Goal: Use online tool/utility

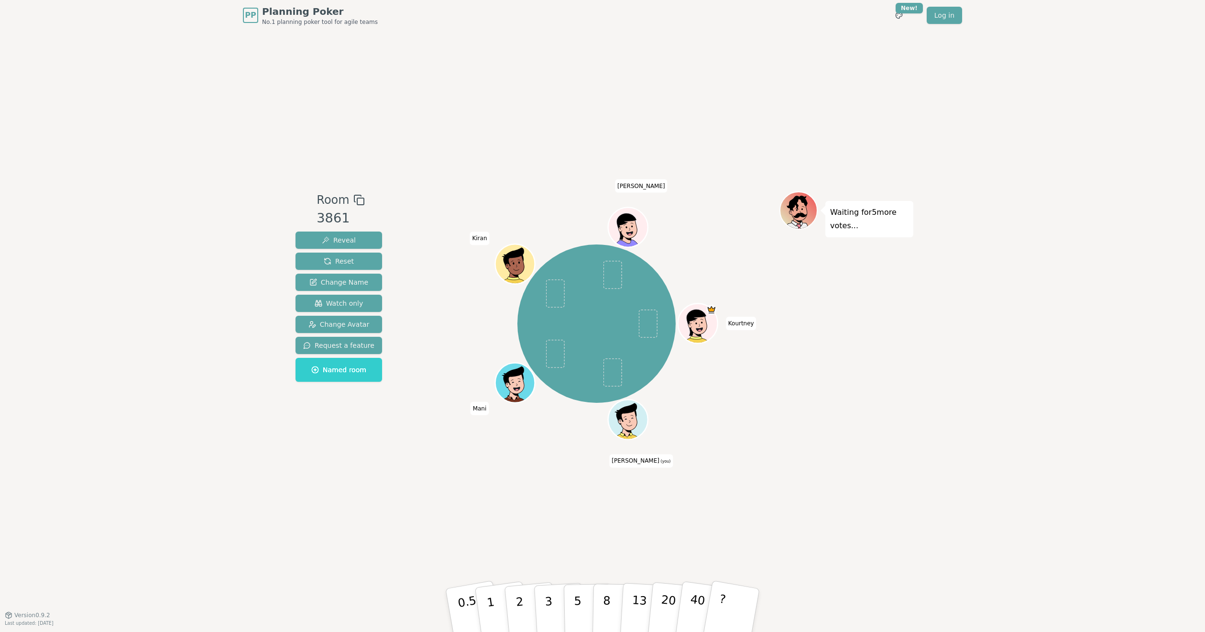
click at [889, 484] on div "Room 3861 Reveal Reset Change Name Watch only Change Avatar Request a feature N…" at bounding box center [603, 323] width 622 height 584
click at [852, 414] on div "Waiting for 5 more votes..." at bounding box center [847, 322] width 134 height 263
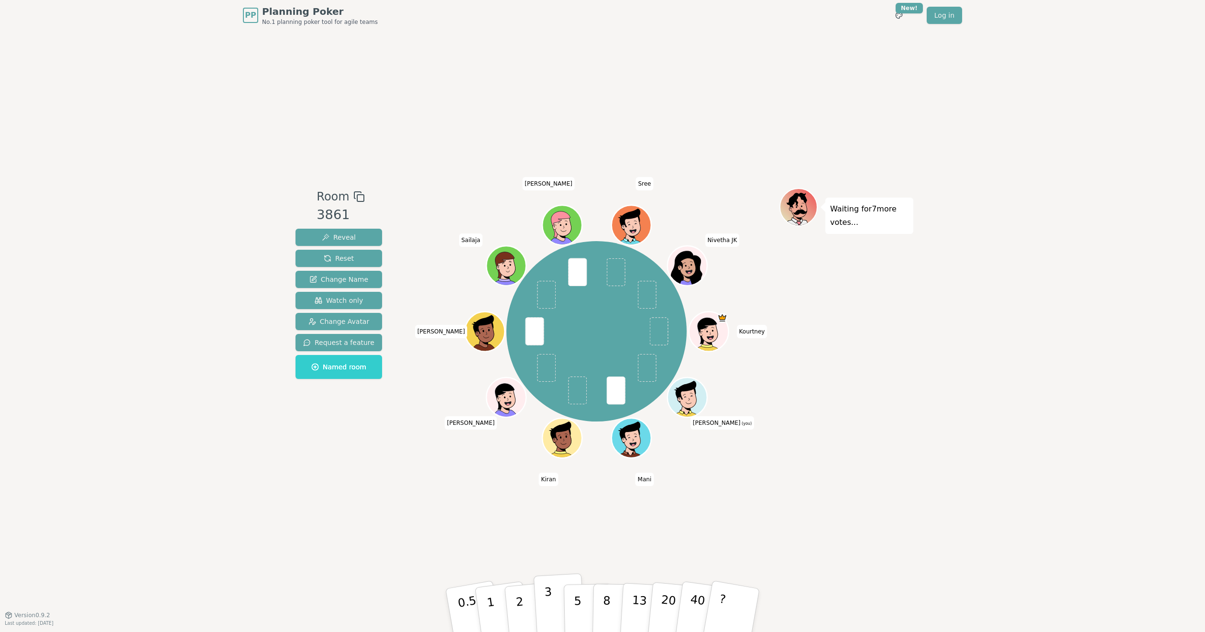
click at [547, 610] on p "3" at bounding box center [549, 611] width 11 height 52
click at [495, 613] on button "1" at bounding box center [502, 610] width 57 height 77
click at [867, 478] on div "Room 3861 Reveal Reset Change Name Watch only Change Avatar Request a feature N…" at bounding box center [603, 323] width 622 height 584
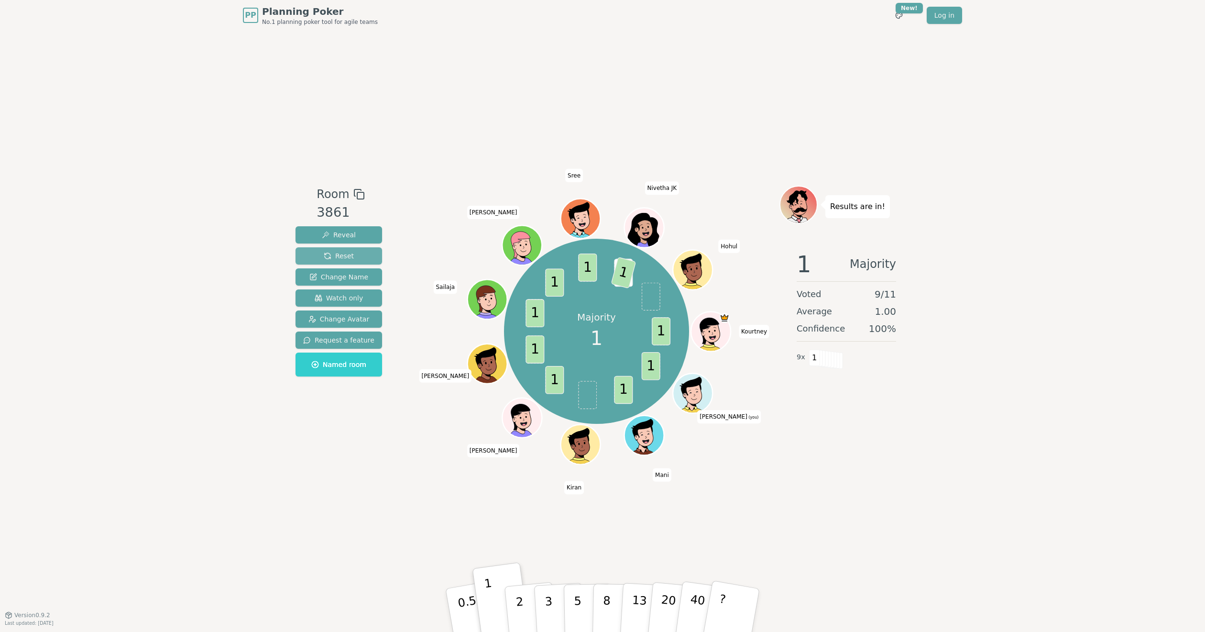
click at [345, 263] on button "Reset" at bounding box center [339, 255] width 87 height 17
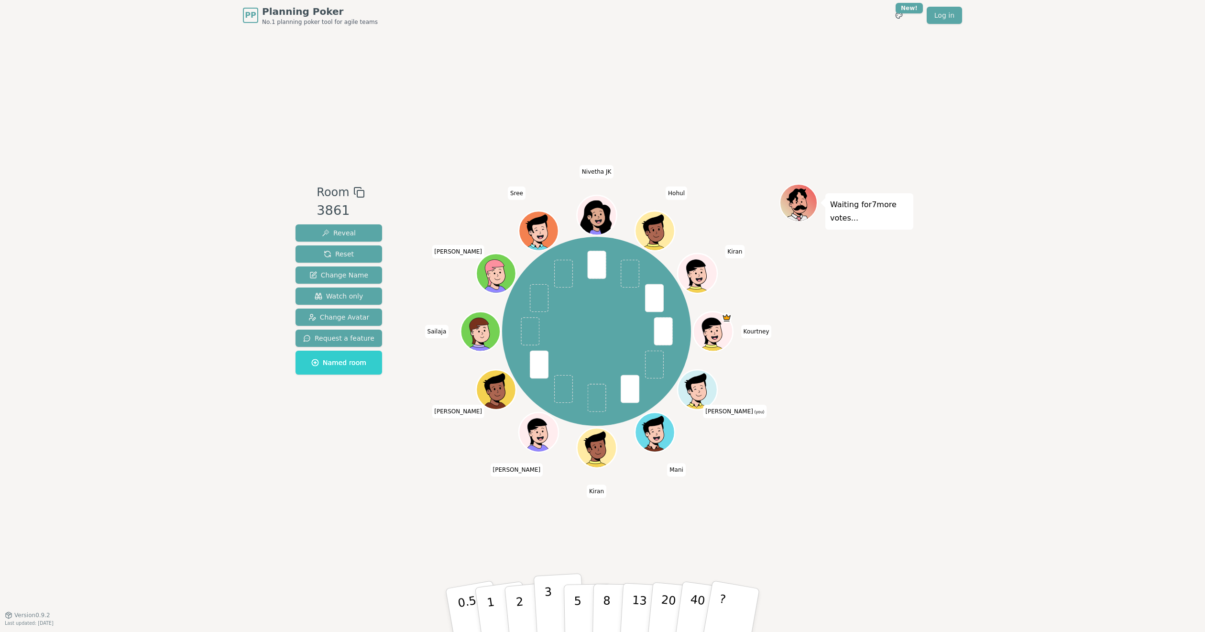
click at [555, 609] on button "3" at bounding box center [560, 610] width 52 height 75
click at [943, 428] on div "PP Planning Poker No.1 planning poker tool for agile teams Toggle theme New! Lo…" at bounding box center [602, 316] width 1205 height 632
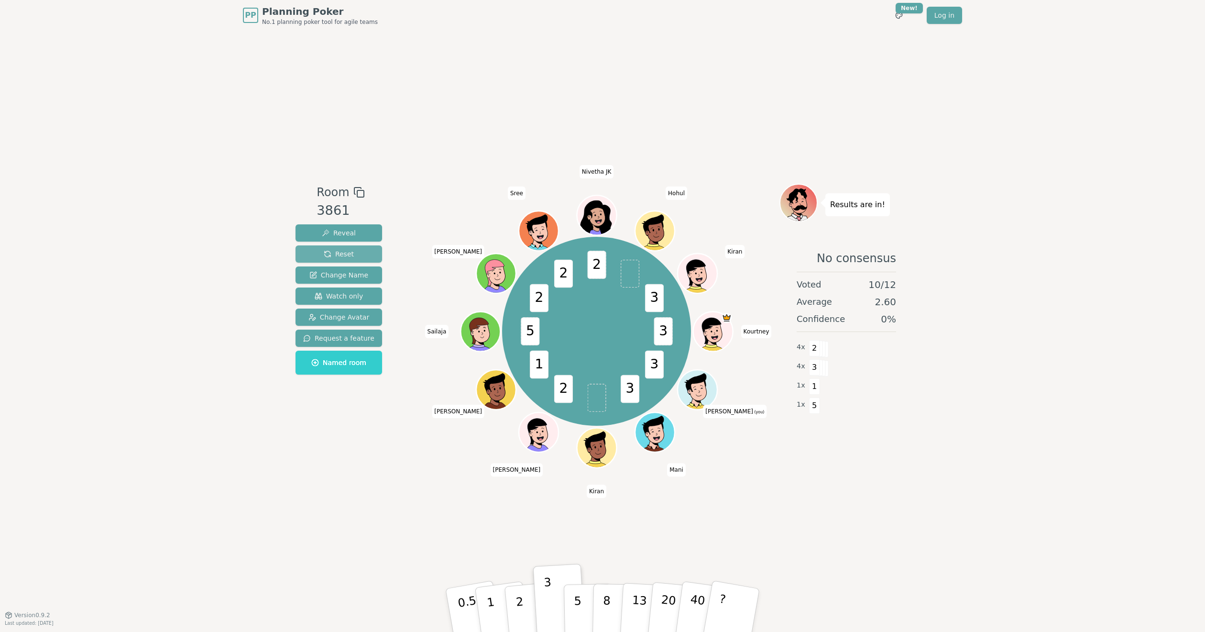
click at [356, 254] on button "Reset" at bounding box center [339, 253] width 87 height 17
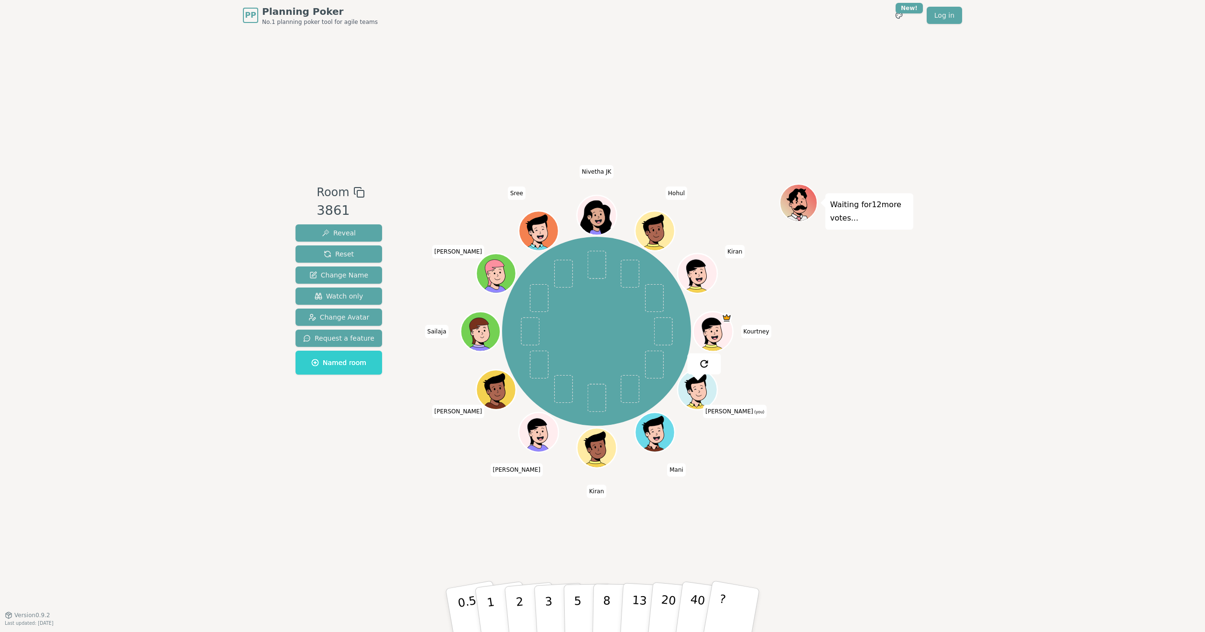
click at [916, 278] on div "PP Planning Poker No.1 planning poker tool for agile teams Toggle theme New! Lo…" at bounding box center [602, 316] width 1205 height 632
click at [530, 599] on button "2" at bounding box center [531, 611] width 55 height 76
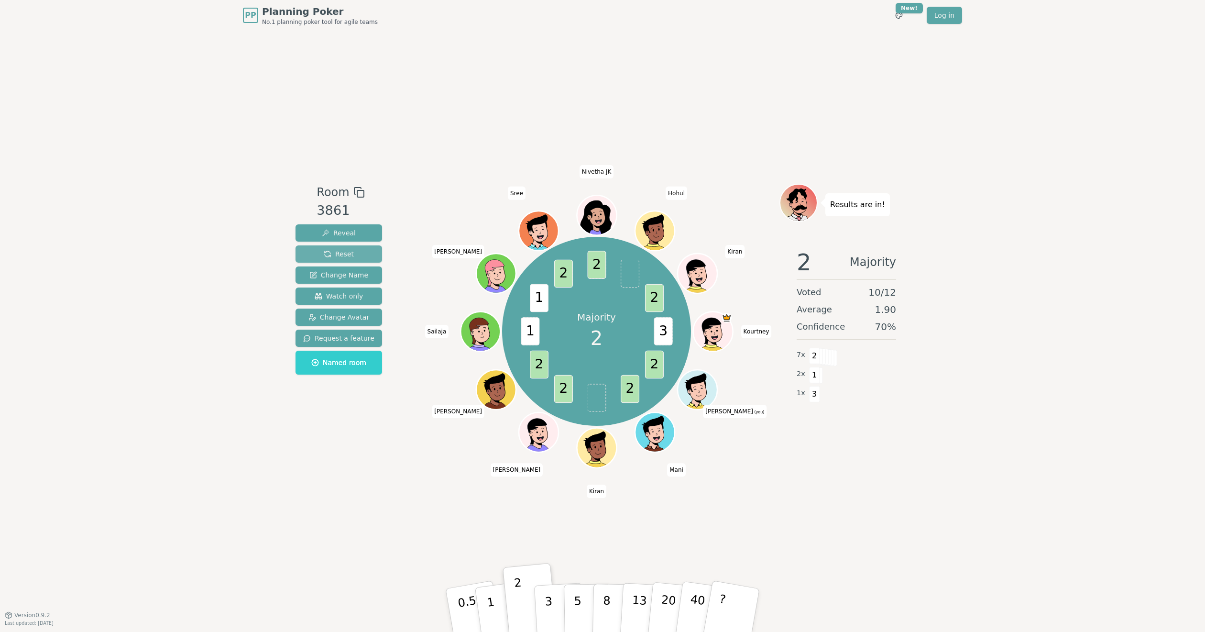
click at [334, 259] on button "Reset" at bounding box center [339, 253] width 87 height 17
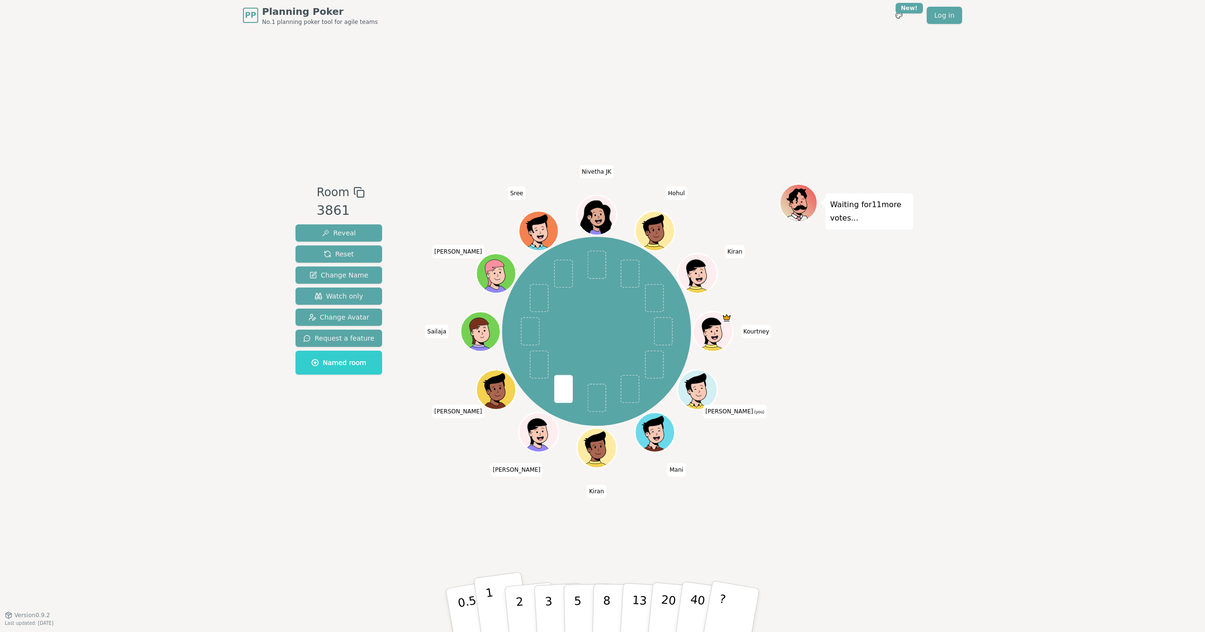
click at [494, 599] on button "1" at bounding box center [502, 610] width 57 height 77
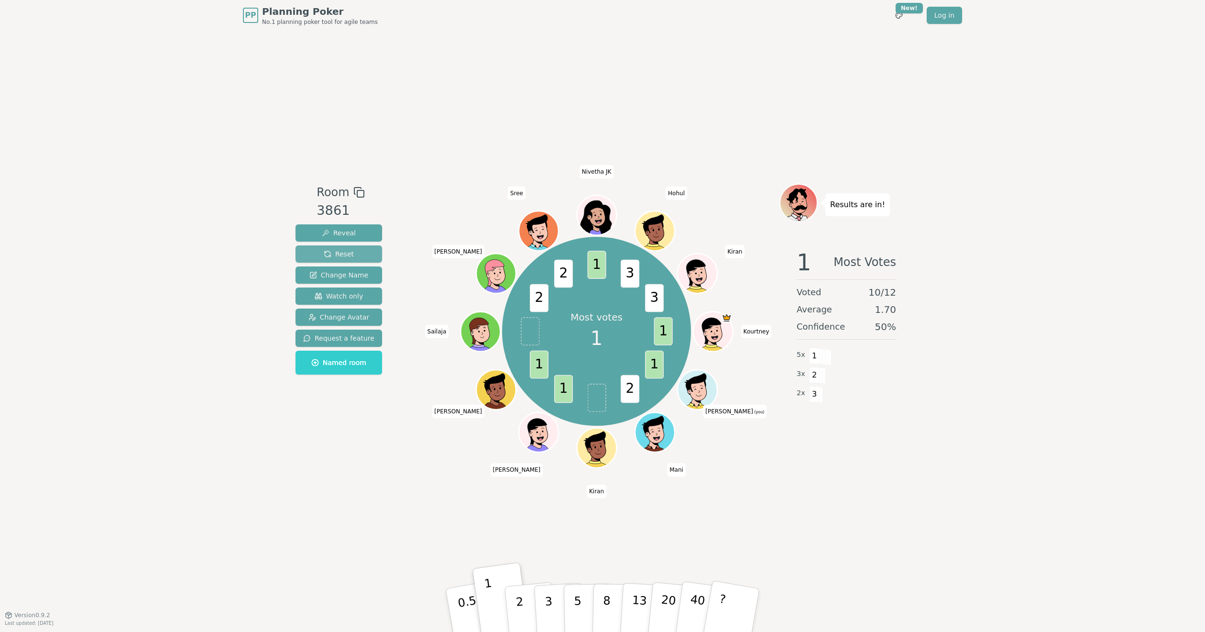
click at [354, 251] on button "Reset" at bounding box center [339, 253] width 87 height 17
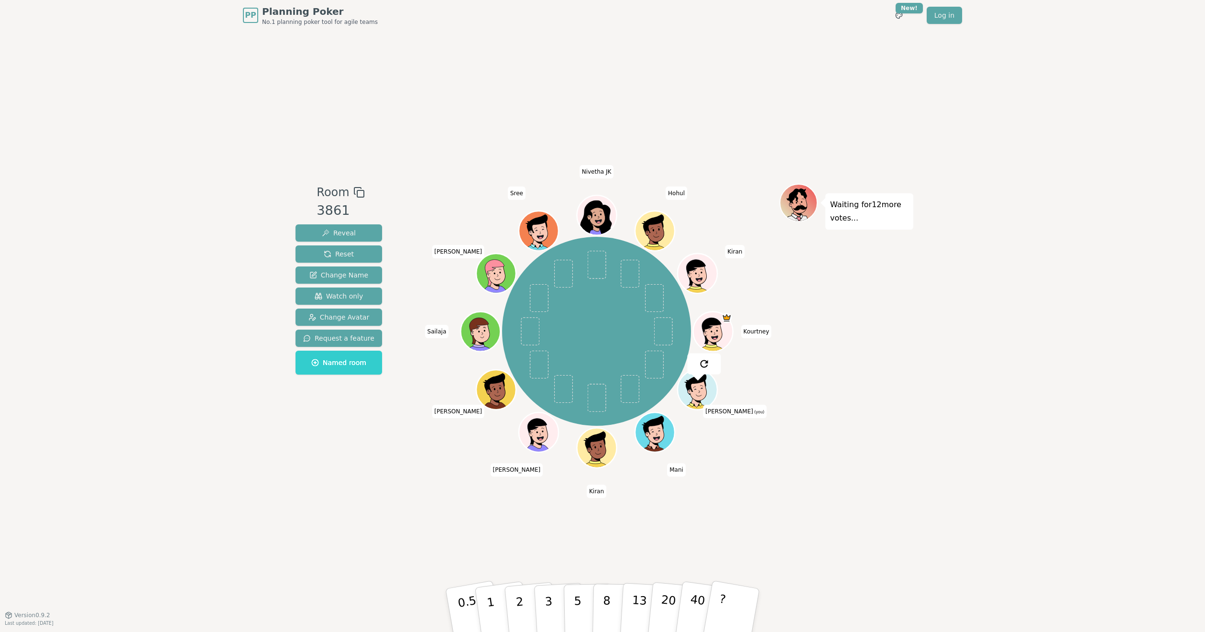
click at [1041, 235] on div "PP Planning Poker No.1 planning poker tool for agile teams Toggle theme New! Lo…" at bounding box center [602, 316] width 1205 height 632
click at [501, 595] on button "1" at bounding box center [502, 610] width 57 height 77
click at [915, 407] on div "PP Planning Poker No.1 planning poker tool for agile teams Toggle theme New! Lo…" at bounding box center [602, 316] width 1205 height 632
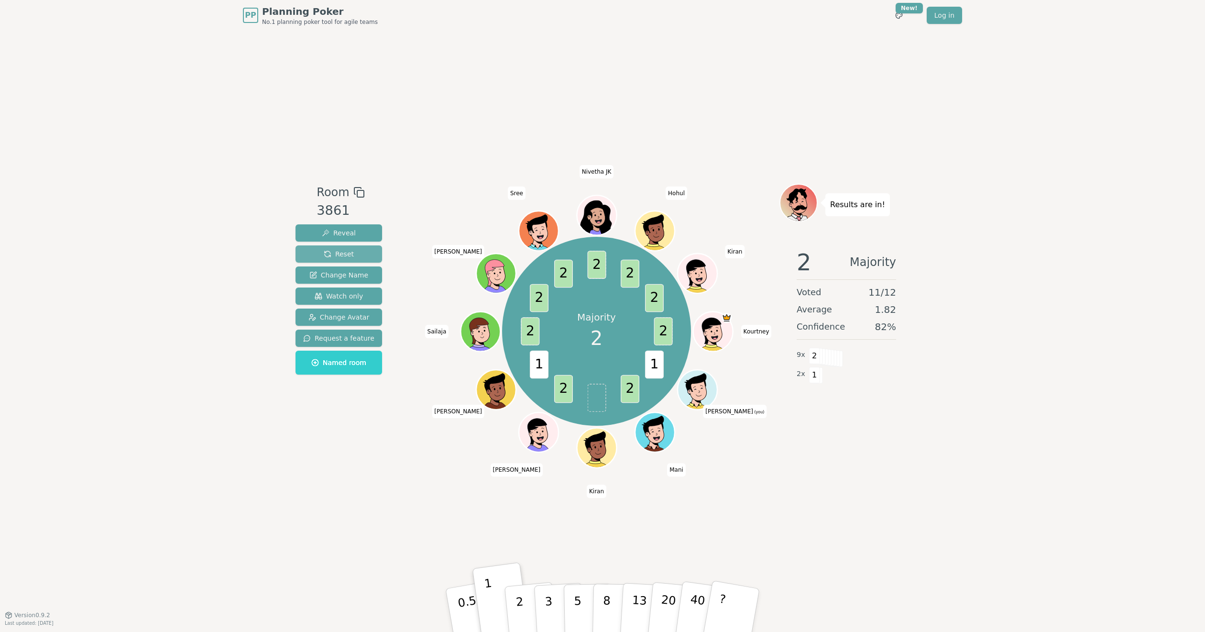
click at [346, 258] on span "Reset" at bounding box center [339, 254] width 30 height 10
